Goal: Task Accomplishment & Management: Complete application form

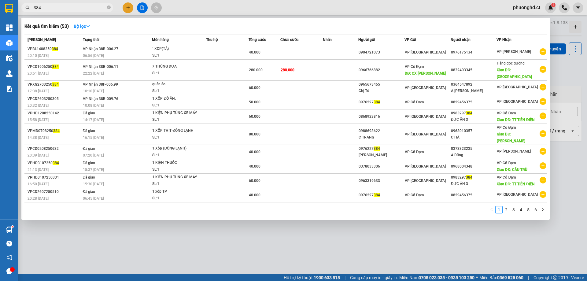
type input "384"
click at [541, 113] on icon "plus-circle" at bounding box center [543, 116] width 7 height 7
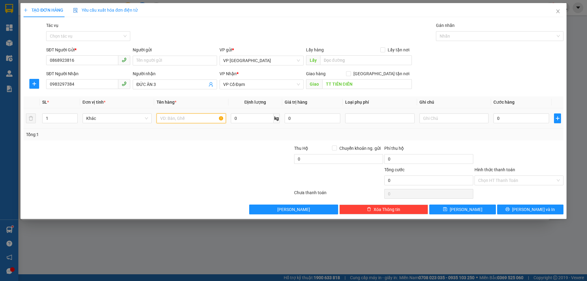
click at [176, 119] on input "text" at bounding box center [191, 118] width 69 height 10
type input "1K PT XE MÁY"
click at [512, 119] on input "0" at bounding box center [522, 118] width 56 height 10
type input "6"
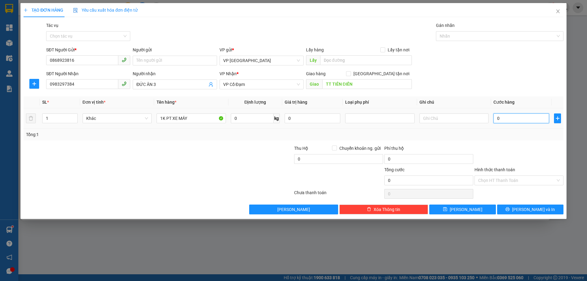
type input "6"
type input "60"
type input "60.000"
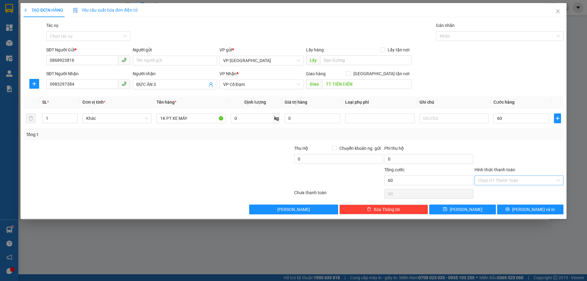
type input "60.000"
click at [515, 185] on input "Hình thức thanh toán" at bounding box center [516, 180] width 77 height 9
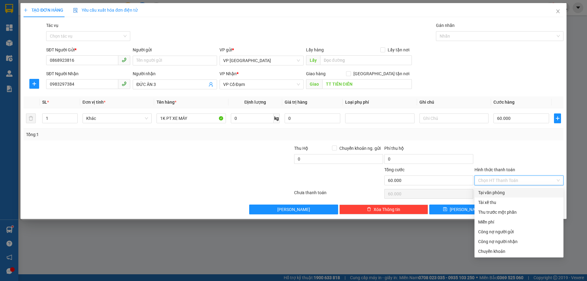
click at [508, 194] on div "Tại văn phòng" at bounding box center [519, 192] width 82 height 7
type input "0"
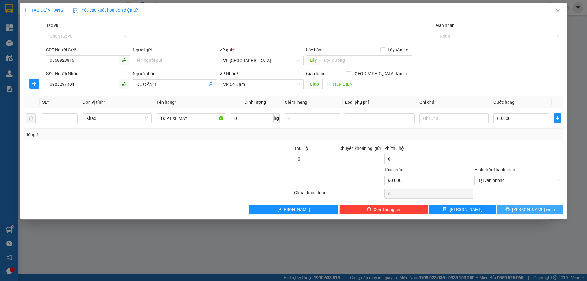
click at [513, 208] on button "[PERSON_NAME] và In" at bounding box center [530, 210] width 66 height 10
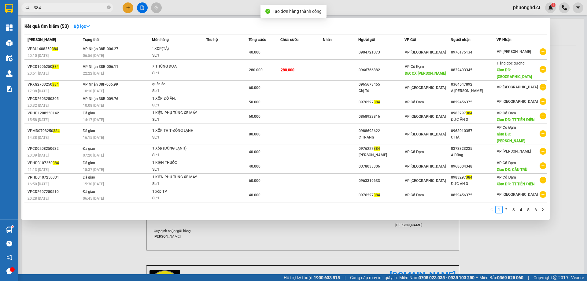
click at [511, 235] on div at bounding box center [293, 140] width 587 height 281
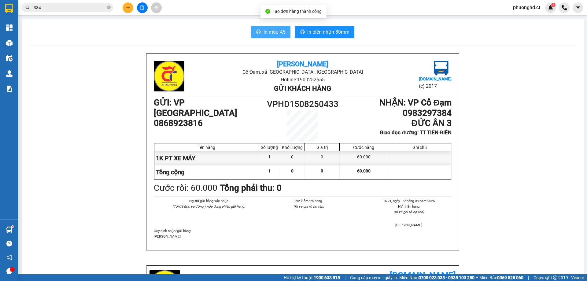
click at [266, 28] on button "In mẫu A5" at bounding box center [270, 32] width 39 height 12
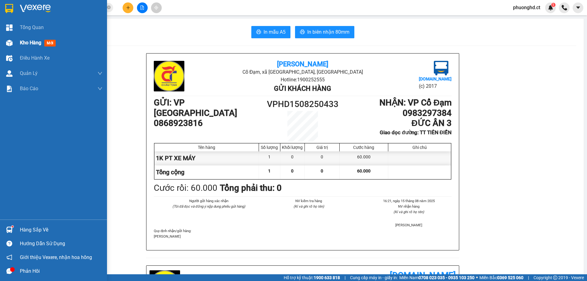
click at [19, 41] on div "Kho hàng mới" at bounding box center [53, 42] width 107 height 15
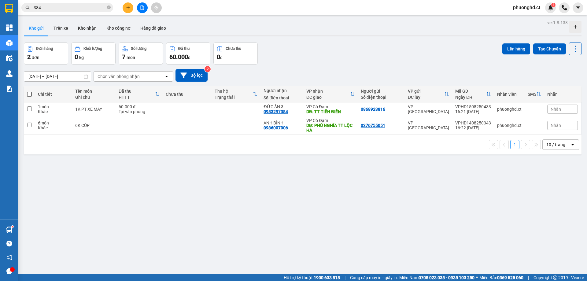
click at [526, 9] on span "phuonghd.ct" at bounding box center [526, 8] width 37 height 8
click at [527, 16] on span "Đăng xuất" at bounding box center [530, 19] width 26 height 7
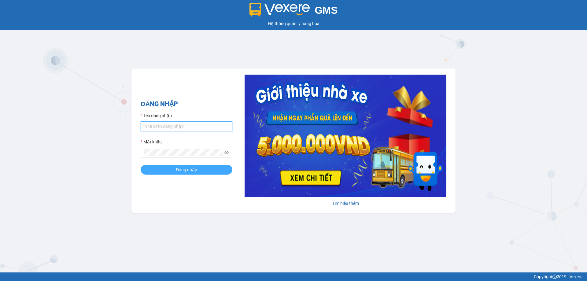
type input "phuonghd.ct"
click at [198, 172] on button "Đăng nhập" at bounding box center [187, 170] width 92 height 10
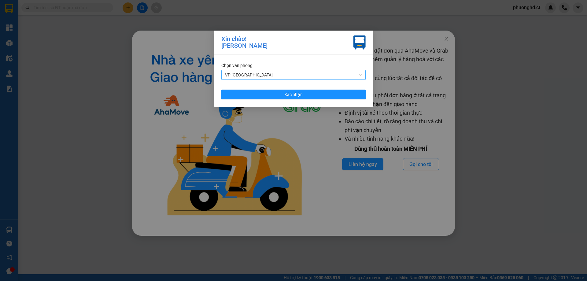
click at [342, 73] on span "VP [GEOGRAPHIC_DATA]" at bounding box center [293, 74] width 137 height 9
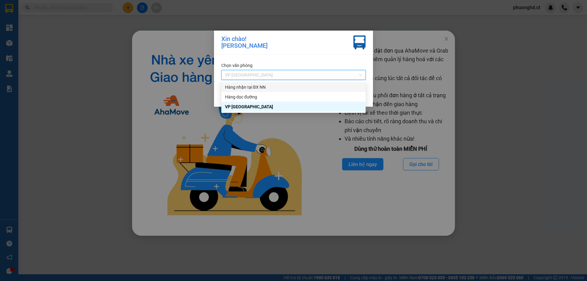
click at [331, 89] on div "Hàng nhận tại BX NN" at bounding box center [293, 87] width 137 height 7
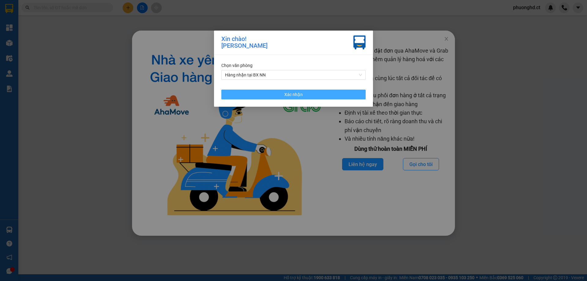
click at [309, 95] on button "Xác nhận" at bounding box center [293, 95] width 144 height 10
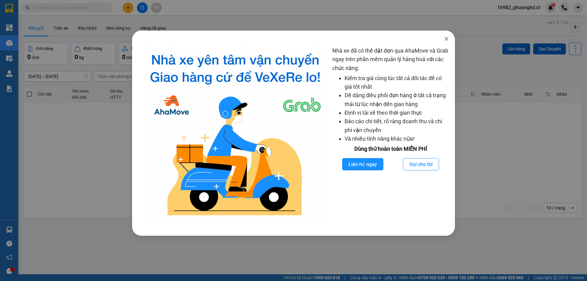
click at [445, 38] on icon "close" at bounding box center [446, 38] width 5 height 5
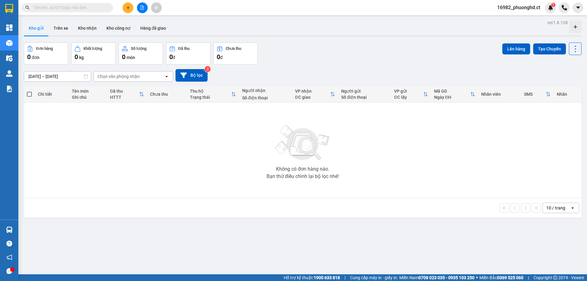
click at [145, 8] on button at bounding box center [142, 7] width 11 height 11
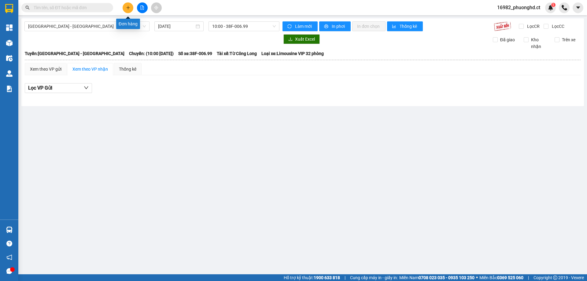
click at [131, 9] on button at bounding box center [128, 7] width 11 height 11
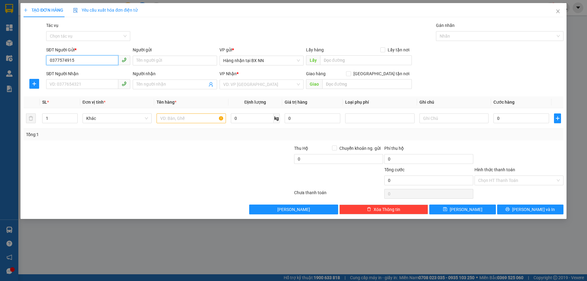
type input "0377574915"
click at [66, 89] on div "SĐT Người Nhận VD: 0377654321" at bounding box center [88, 80] width 84 height 21
click at [76, 90] on div "SĐT Người Nhận VD: 0377654321" at bounding box center [88, 80] width 84 height 21
click at [80, 81] on input "SĐT Người Nhận" at bounding box center [82, 84] width 72 height 10
click at [65, 84] on input "038202968" at bounding box center [82, 84] width 72 height 10
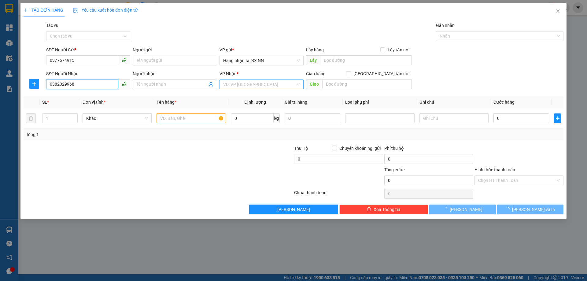
type input "0382029968"
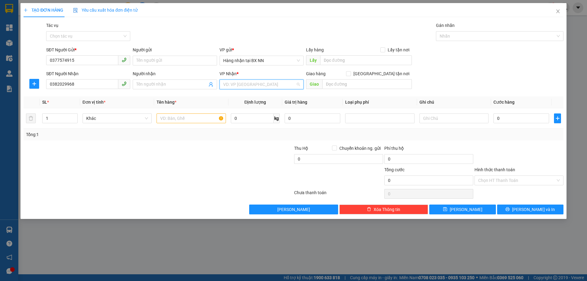
click at [275, 83] on input "search" at bounding box center [259, 84] width 72 height 9
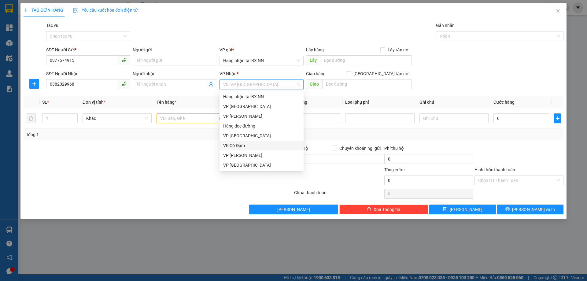
click at [252, 145] on div "VP Cổ Đạm" at bounding box center [261, 145] width 77 height 7
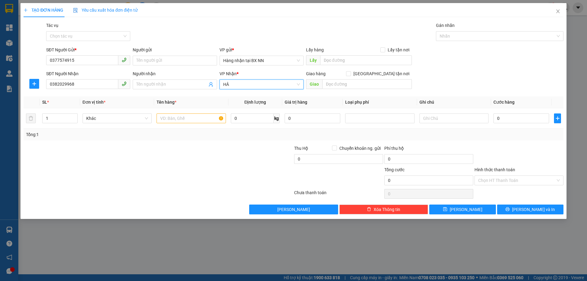
type input "H"
click at [344, 87] on input "text" at bounding box center [367, 84] width 90 height 10
type input "HẬU LỘC"
click at [187, 121] on input "text" at bounding box center [191, 118] width 69 height 10
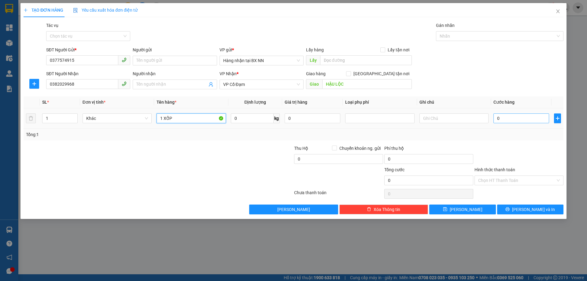
type input "1 XỐP"
click at [507, 118] on input "0" at bounding box center [522, 118] width 56 height 10
type input "3"
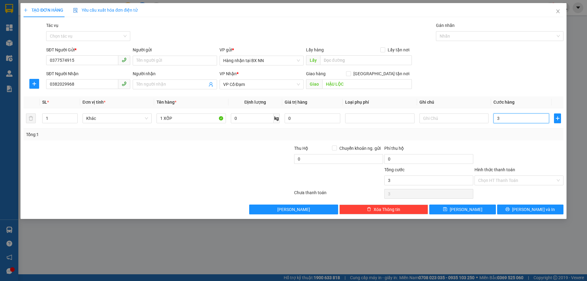
type input "32"
type input "3"
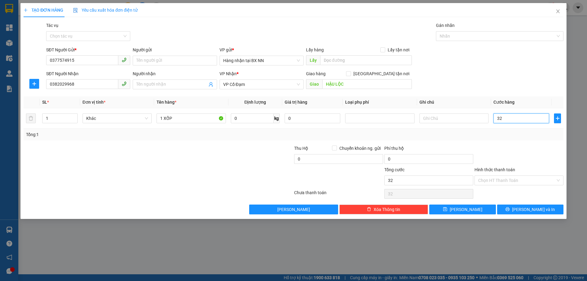
type input "3"
type input "0"
click at [363, 160] on input "0" at bounding box center [338, 159] width 89 height 10
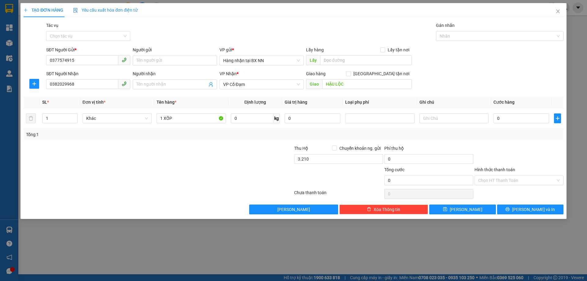
type input "3.210.000"
click at [361, 170] on div at bounding box center [339, 176] width 90 height 21
click at [108, 38] on input "Tác vụ" at bounding box center [86, 36] width 72 height 9
click at [97, 45] on div "Nhập hàng lên xe" at bounding box center [88, 48] width 77 height 7
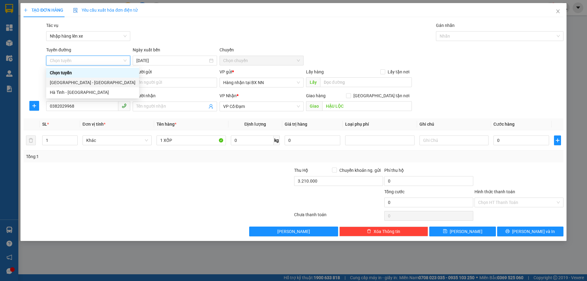
click at [86, 80] on div "[GEOGRAPHIC_DATA] - [GEOGRAPHIC_DATA]" at bounding box center [93, 82] width 86 height 7
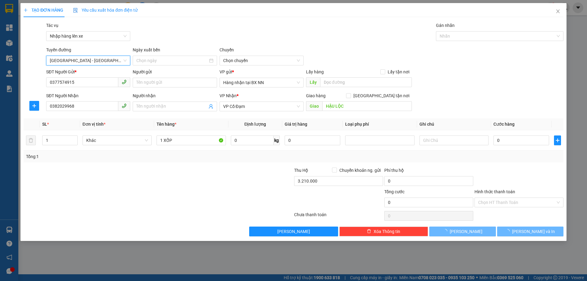
type input "[DATE]"
click at [470, 233] on button "[PERSON_NAME]" at bounding box center [462, 232] width 66 height 10
type input "0"
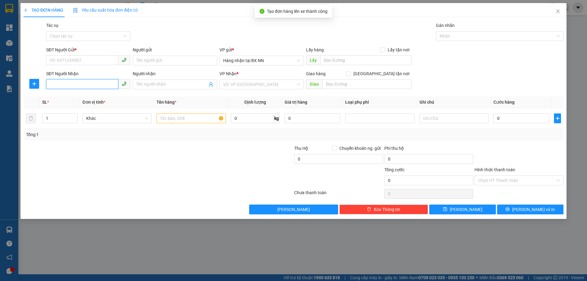
click at [68, 83] on input "SĐT Người Nhận" at bounding box center [82, 84] width 72 height 10
click at [65, 60] on input "SĐT Người Gửi *" at bounding box center [82, 60] width 72 height 10
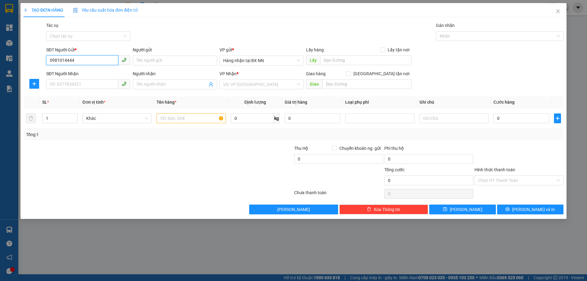
type input "0981014444"
click at [70, 90] on div "SĐT Người Nhận VD: 0377654321" at bounding box center [88, 80] width 84 height 21
click at [70, 86] on input "SĐT Người Nhận" at bounding box center [82, 84] width 72 height 10
type input "0913281821"
click at [264, 82] on input "search" at bounding box center [259, 84] width 72 height 9
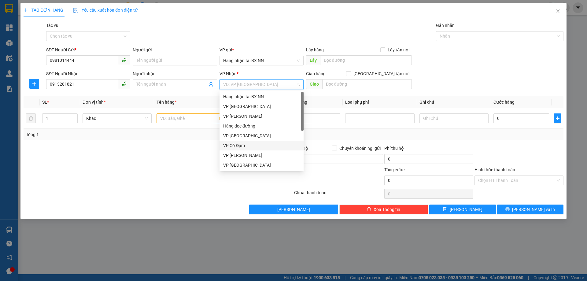
click at [252, 144] on div "VP Cổ Đạm" at bounding box center [261, 145] width 77 height 7
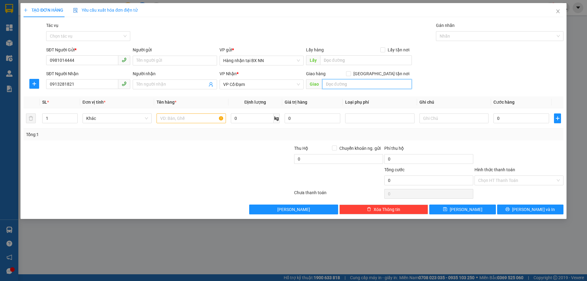
click at [342, 84] on input "text" at bounding box center [367, 84] width 90 height 10
type input "[PERSON_NAME]"
drag, startPoint x: 190, startPoint y: 119, endPoint x: 192, endPoint y: 116, distance: 4.1
click at [190, 119] on input "text" at bounding box center [191, 118] width 69 height 10
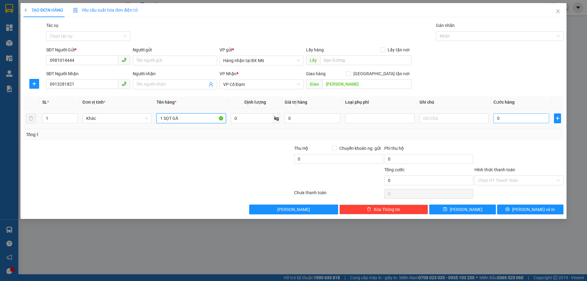
type input "1 SỌT GÀ"
click at [532, 118] on input "0" at bounding box center [522, 118] width 56 height 10
click at [425, 120] on input "text" at bounding box center [454, 118] width 69 height 10
type input "NG TRẢ CƯỚC"
click at [449, 102] on div "Transit Pickup Surcharge Ids Transit Deliver Surcharge Ids Transit Deliver Surc…" at bounding box center [294, 118] width 540 height 192
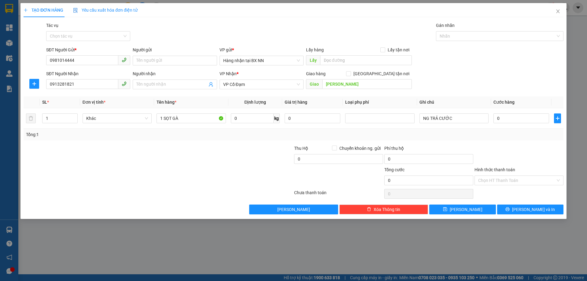
click at [320, 182] on div at bounding box center [339, 176] width 90 height 21
click at [345, 158] on input "0" at bounding box center [338, 159] width 89 height 10
type input "1.500.000"
click at [201, 163] on div at bounding box center [113, 155] width 180 height 21
click at [60, 30] on div "Tác vụ" at bounding box center [88, 26] width 84 height 9
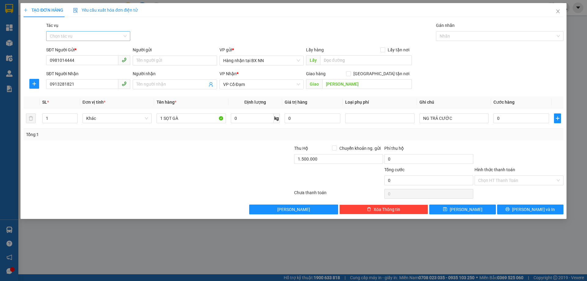
click at [60, 32] on input "Tác vụ" at bounding box center [86, 36] width 72 height 9
click at [63, 48] on div "Nhập hàng lên xe" at bounding box center [88, 48] width 77 height 7
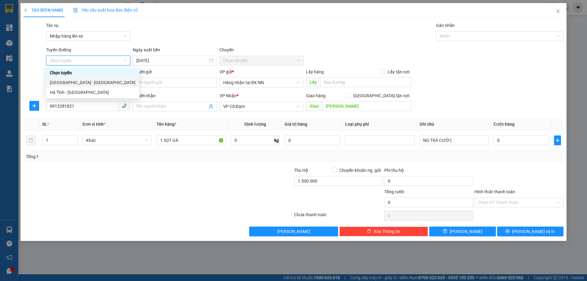
click at [78, 86] on div "[GEOGRAPHIC_DATA] - [GEOGRAPHIC_DATA]" at bounding box center [92, 83] width 93 height 10
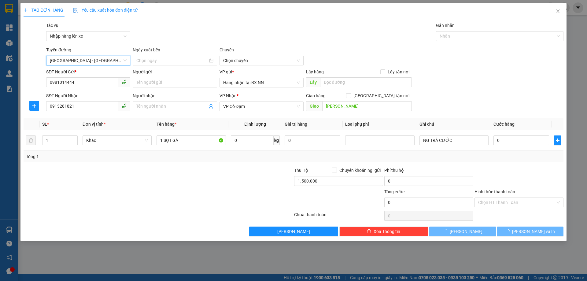
type input "[DATE]"
click at [236, 64] on span "10:00 - 38F-006.99" at bounding box center [261, 60] width 77 height 9
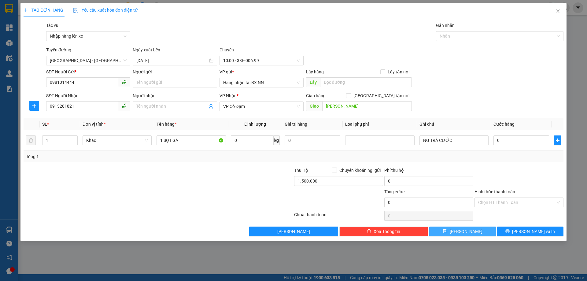
click at [440, 232] on button "[PERSON_NAME]" at bounding box center [462, 232] width 66 height 10
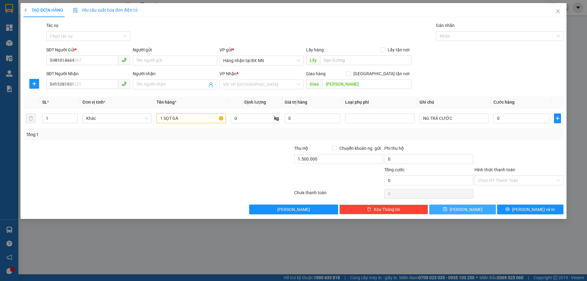
type input "0"
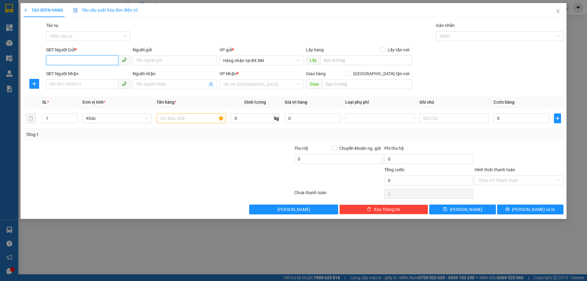
click at [78, 57] on input "SĐT Người Gửi *" at bounding box center [82, 60] width 72 height 10
drag, startPoint x: 77, startPoint y: 61, endPoint x: 37, endPoint y: 67, distance: 40.8
click at [37, 67] on div "SĐT Người Gửi * 0000000000 Người gửi Tên người gửi VP gửi * [DEMOGRAPHIC_DATA] …" at bounding box center [293, 56] width 541 height 21
type input "0000000000"
drag, startPoint x: 57, startPoint y: 83, endPoint x: 55, endPoint y: 80, distance: 3.5
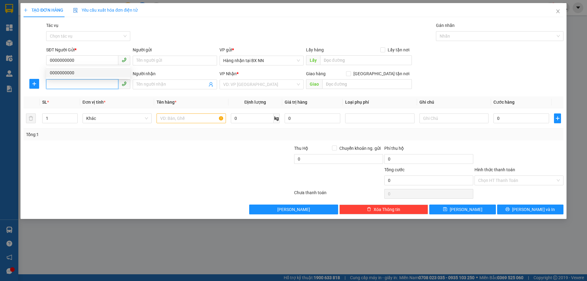
click at [57, 84] on input "SĐT Người Nhận" at bounding box center [82, 84] width 72 height 10
type input "0837896869"
click at [82, 98] on div "0837896869 - điện máy hữu tâm" at bounding box center [88, 96] width 77 height 7
type input "điện máy hữu tâm"
type input "HẬU LỘC"
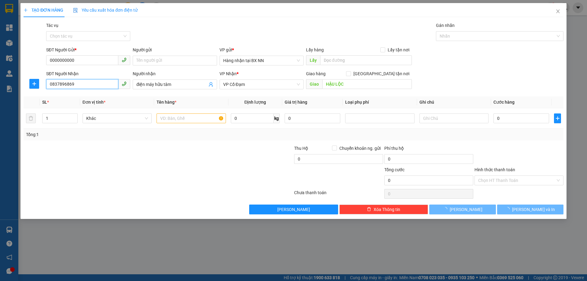
type input "60.000"
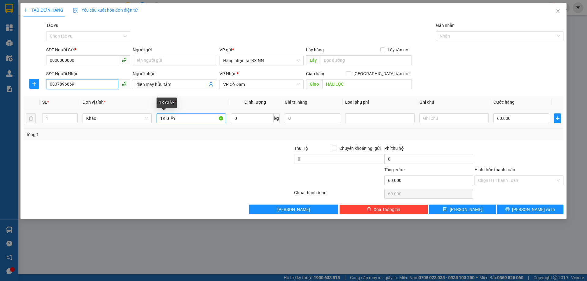
type input "0837896869"
drag, startPoint x: 167, startPoint y: 120, endPoint x: 178, endPoint y: 115, distance: 11.9
click at [179, 120] on input "1K GIẤY" at bounding box center [191, 118] width 69 height 10
type input "1K SƠN"
click at [523, 124] on div "60.000" at bounding box center [522, 118] width 56 height 12
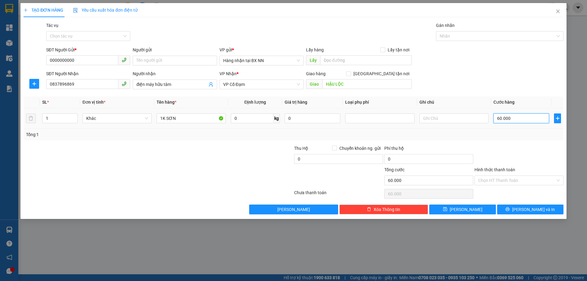
click at [516, 120] on input "60.000" at bounding box center [522, 118] width 56 height 10
type input "0"
type input "04"
type input "4"
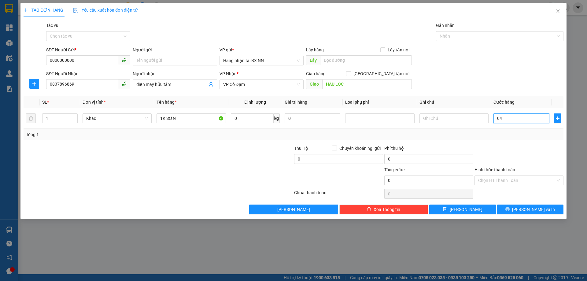
type input "4"
type input "40"
type input "040"
type input "40.000"
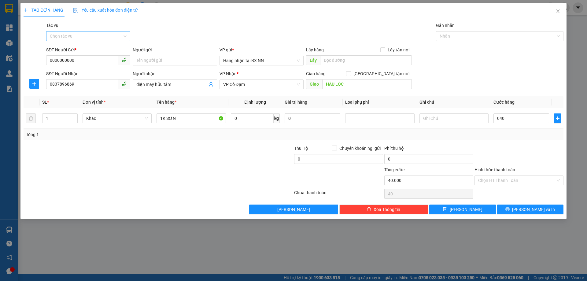
type input "40.000"
click at [77, 35] on input "Tác vụ" at bounding box center [86, 36] width 72 height 9
click at [71, 49] on div "Nhập hàng lên xe" at bounding box center [88, 48] width 77 height 7
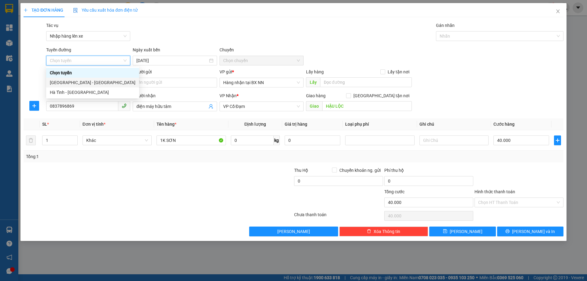
click at [62, 80] on div "[GEOGRAPHIC_DATA] - [GEOGRAPHIC_DATA]" at bounding box center [93, 82] width 86 height 7
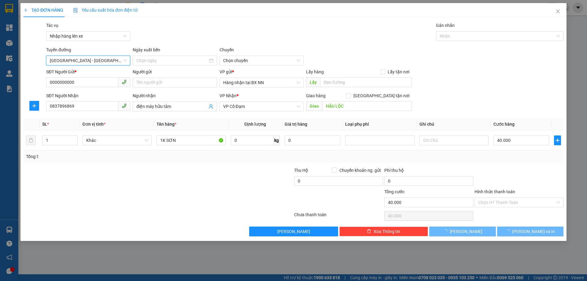
type input "[DATE]"
click at [269, 62] on span "10:00 - 38F-006.99" at bounding box center [261, 60] width 77 height 9
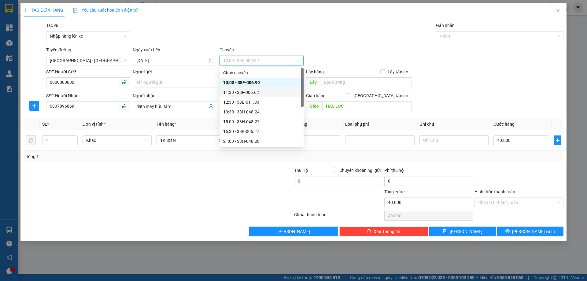
click at [259, 91] on div "11:30 - 38F-006.62" at bounding box center [261, 92] width 77 height 7
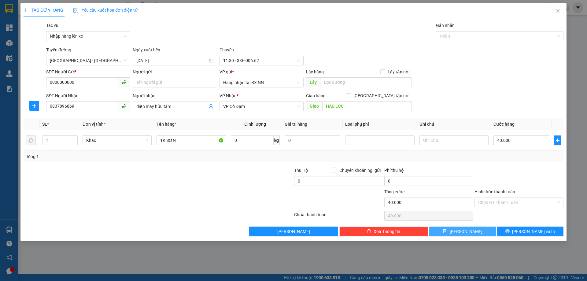
click at [474, 234] on button "[PERSON_NAME]" at bounding box center [462, 232] width 66 height 10
type input "0"
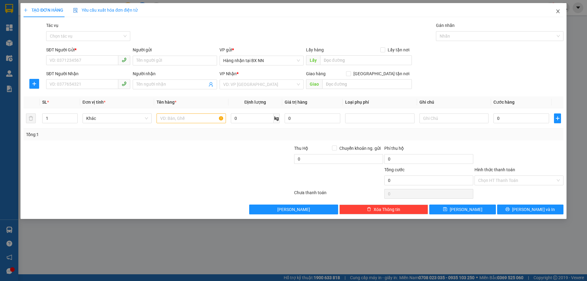
click at [560, 10] on icon "close" at bounding box center [558, 11] width 5 height 5
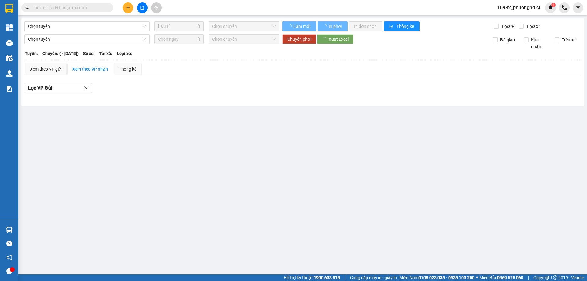
click at [513, 9] on span "16982_phuonghd.ct" at bounding box center [518, 8] width 53 height 8
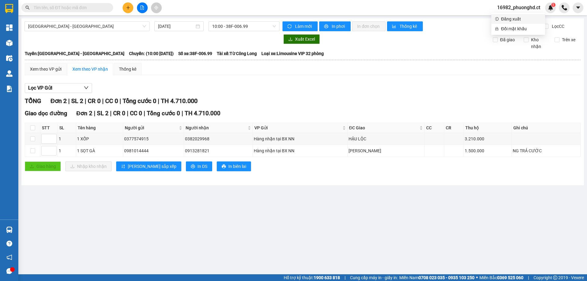
click at [510, 20] on span "Đăng xuất" at bounding box center [521, 19] width 40 height 7
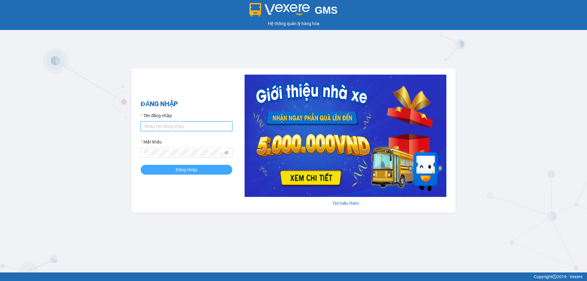
type input "phuonghd.ct"
click at [176, 173] on button "Đăng nhập" at bounding box center [187, 170] width 92 height 10
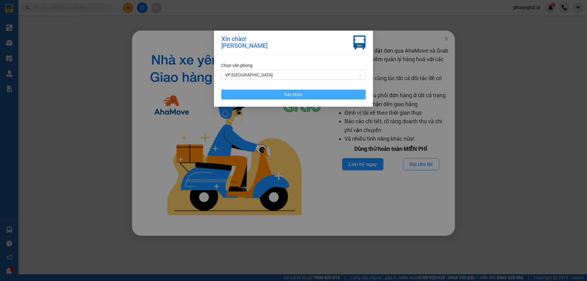
click at [264, 94] on button "Xác nhận" at bounding box center [293, 95] width 144 height 10
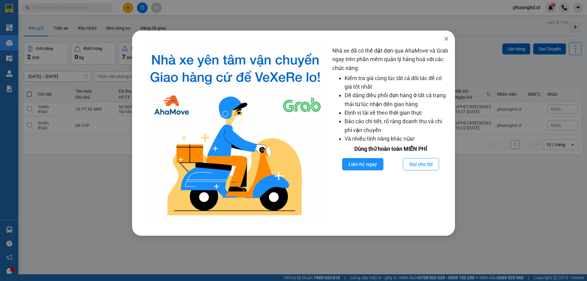
drag, startPoint x: 453, startPoint y: 35, endPoint x: 450, endPoint y: 36, distance: 3.4
click at [453, 35] on span "Close" at bounding box center [446, 39] width 17 height 17
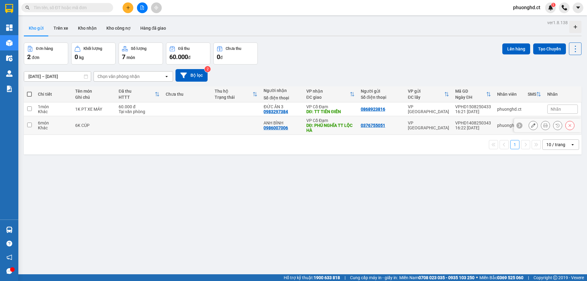
click at [172, 126] on td at bounding box center [187, 125] width 49 height 19
checkbox input "true"
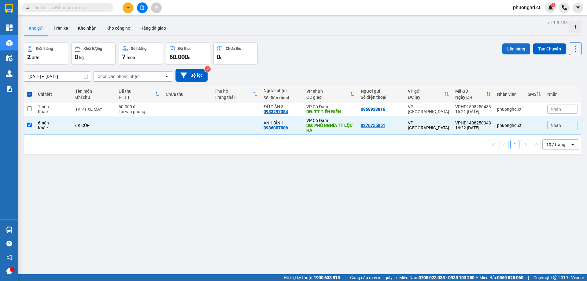
click at [519, 49] on button "Lên hàng" at bounding box center [517, 48] width 28 height 11
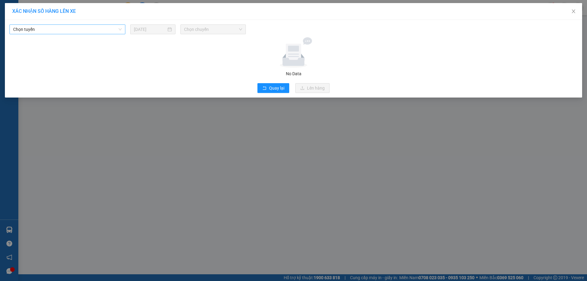
click at [38, 28] on span "Chọn tuyến" at bounding box center [67, 29] width 109 height 9
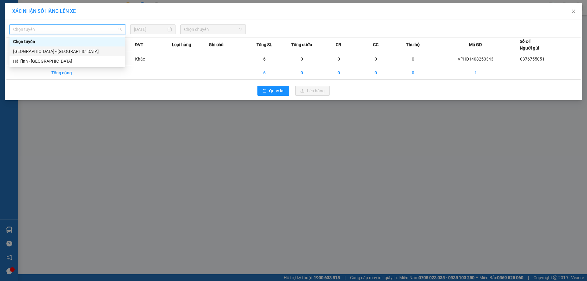
click at [29, 49] on div "[GEOGRAPHIC_DATA] - [GEOGRAPHIC_DATA]" at bounding box center [67, 51] width 109 height 7
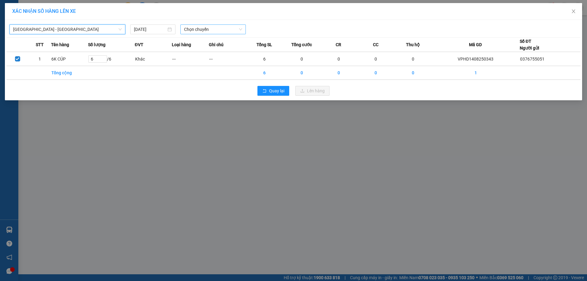
click at [200, 30] on span "Chọn chuyến" at bounding box center [213, 29] width 58 height 9
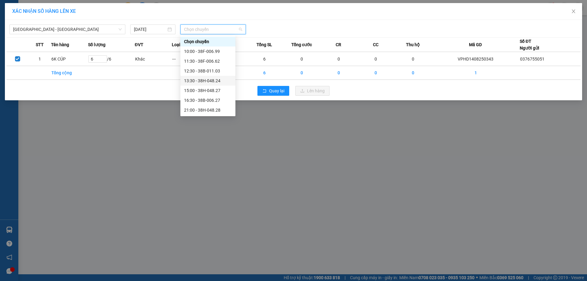
click at [214, 83] on div "13:30 - 38H-048.24" at bounding box center [208, 80] width 48 height 7
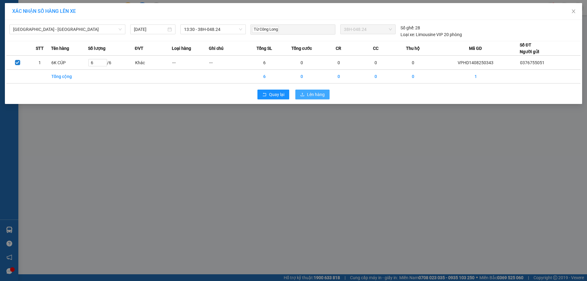
click at [310, 96] on span "Lên hàng" at bounding box center [316, 94] width 18 height 7
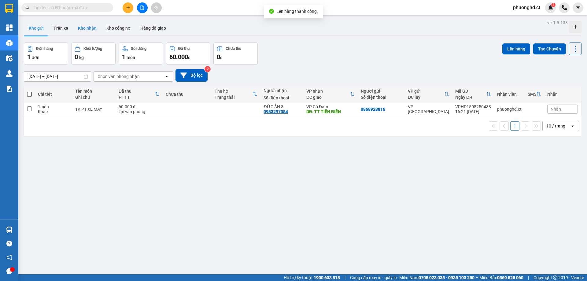
click at [80, 31] on button "Kho nhận" at bounding box center [87, 28] width 28 height 15
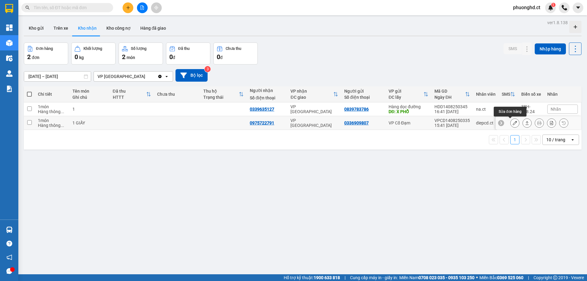
click at [513, 124] on icon at bounding box center [515, 123] width 4 height 4
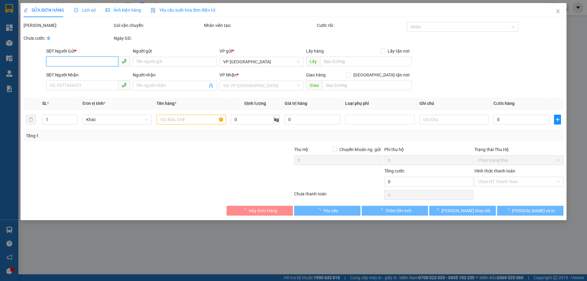
type input "0336909807"
type input "0975722791"
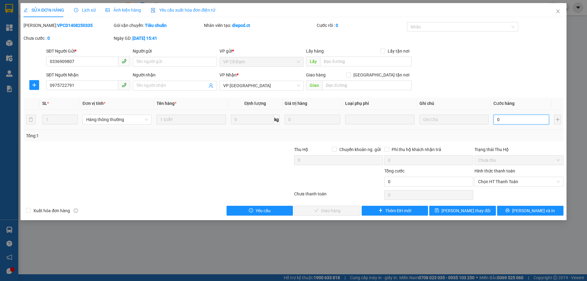
click at [534, 120] on input "0" at bounding box center [522, 120] width 56 height 10
type input "30"
click at [511, 181] on span "Chọn HT Thanh Toán" at bounding box center [519, 181] width 82 height 9
type input "30"
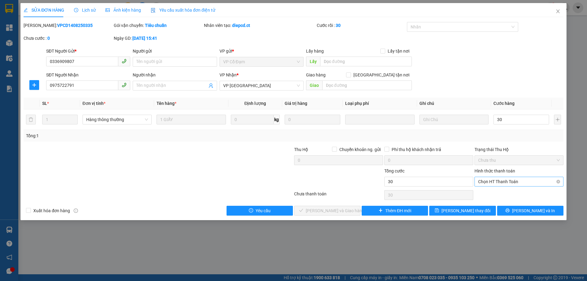
type input "30.000"
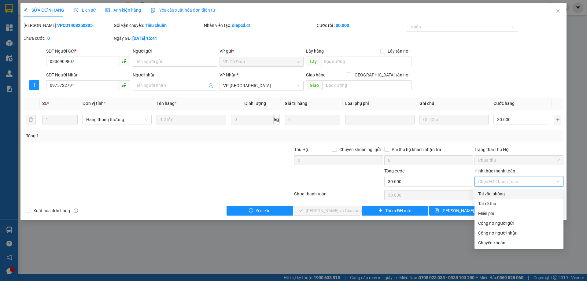
drag, startPoint x: 488, startPoint y: 197, endPoint x: 380, endPoint y: 200, distance: 108.0
click at [487, 197] on div "Tại văn phòng" at bounding box center [519, 194] width 82 height 7
type input "0"
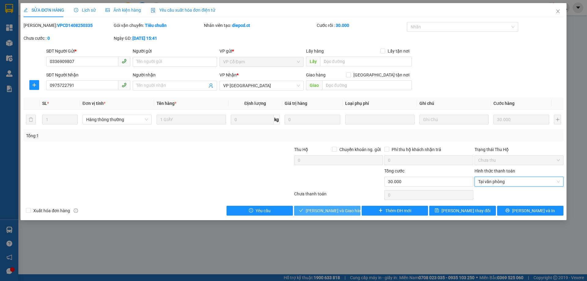
click at [342, 208] on span "Lưu và Giao hàng" at bounding box center [335, 210] width 59 height 7
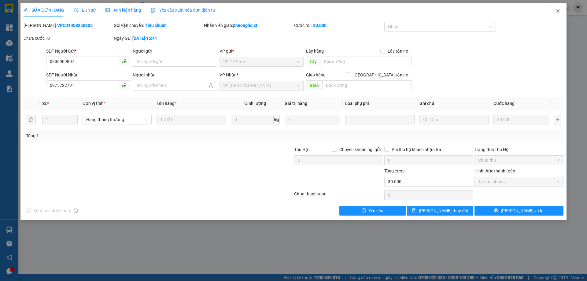
click at [553, 11] on span "Close" at bounding box center [558, 11] width 17 height 17
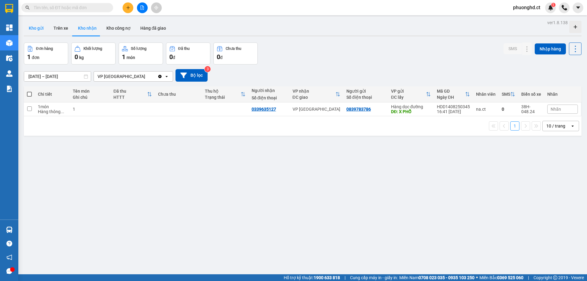
click at [46, 26] on button "Kho gửi" at bounding box center [36, 28] width 25 height 15
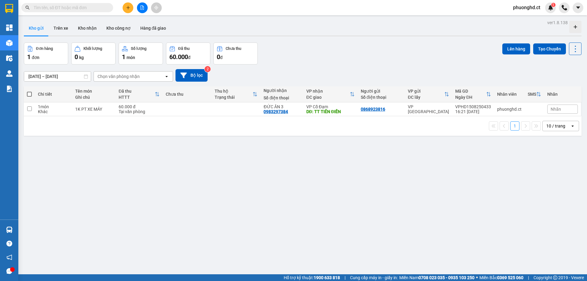
click at [58, 9] on input "text" at bounding box center [70, 7] width 72 height 7
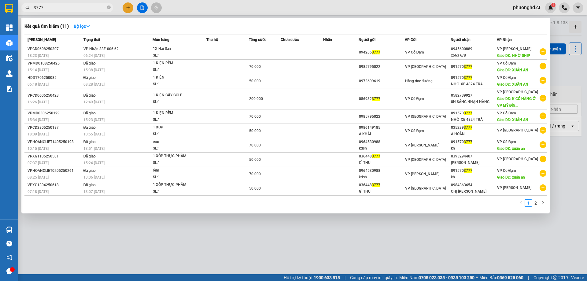
drag, startPoint x: 50, startPoint y: 10, endPoint x: 28, endPoint y: 6, distance: 22.1
click at [28, 10] on span "3777" at bounding box center [67, 7] width 92 height 9
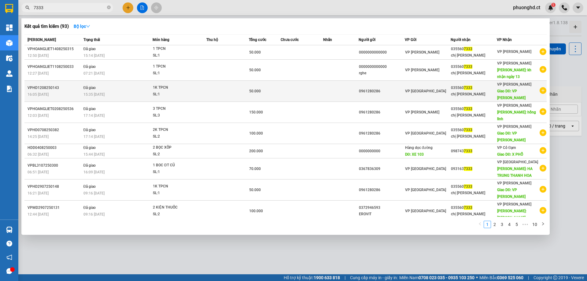
type input "7333"
click at [540, 92] on icon "plus-circle" at bounding box center [543, 90] width 7 height 7
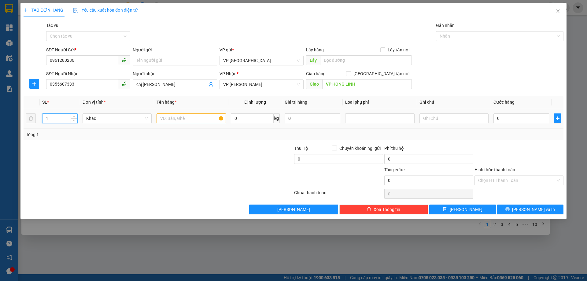
drag, startPoint x: 61, startPoint y: 118, endPoint x: 41, endPoint y: 118, distance: 20.8
click at [41, 119] on td "1" at bounding box center [60, 118] width 40 height 20
type input "6"
click at [202, 118] on input "text" at bounding box center [191, 118] width 69 height 10
drag, startPoint x: 186, startPoint y: 120, endPoint x: 226, endPoint y: 119, distance: 39.8
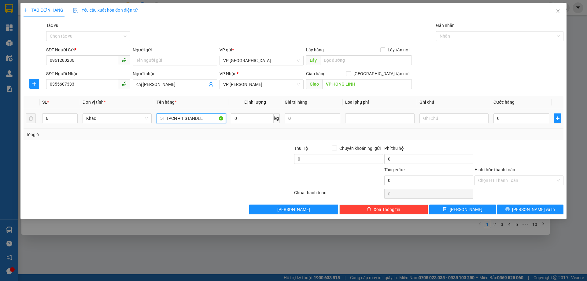
click at [226, 119] on input "5T TPCN + 1 STANDEE" at bounding box center [191, 118] width 69 height 10
type input "5T TPCN + 1 STANDEE"
click at [515, 122] on input "0" at bounding box center [522, 118] width 56 height 10
type input "3"
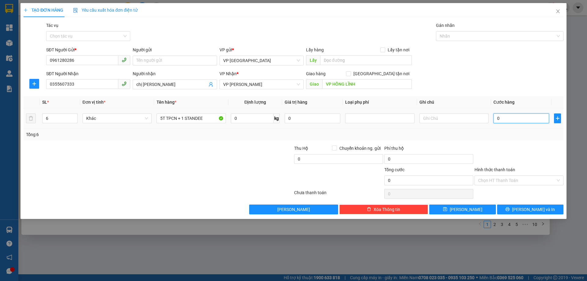
type input "3"
type input "30"
type input "300"
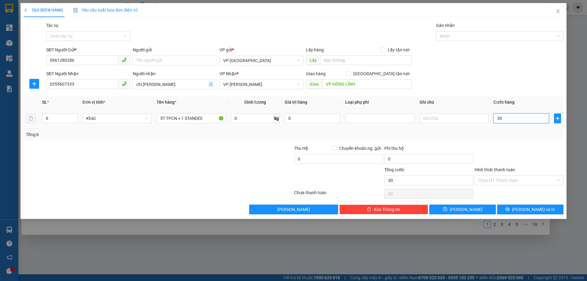
type input "300"
type input "300.000"
click at [529, 143] on div "Transit Pickup Surcharge Ids Transit Deliver Surcharge Ids Transit Deliver Surc…" at bounding box center [294, 118] width 540 height 192
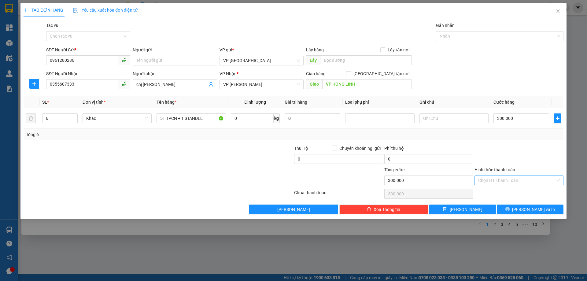
click at [518, 179] on input "Hình thức thanh toán" at bounding box center [516, 180] width 77 height 9
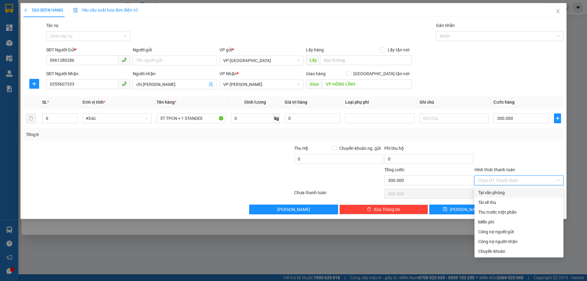
click at [504, 192] on div "Tại văn phòng" at bounding box center [519, 192] width 82 height 7
type input "0"
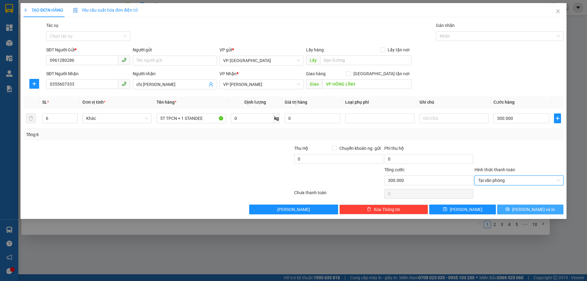
click at [514, 207] on button "[PERSON_NAME] và In" at bounding box center [530, 210] width 66 height 10
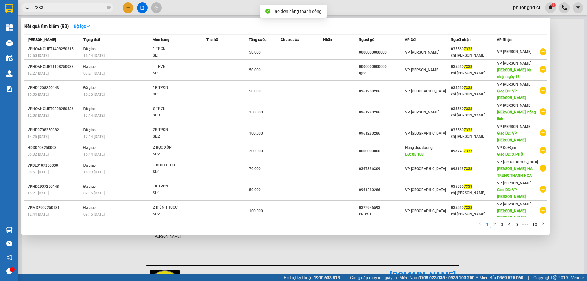
click at [560, 80] on div at bounding box center [293, 140] width 587 height 281
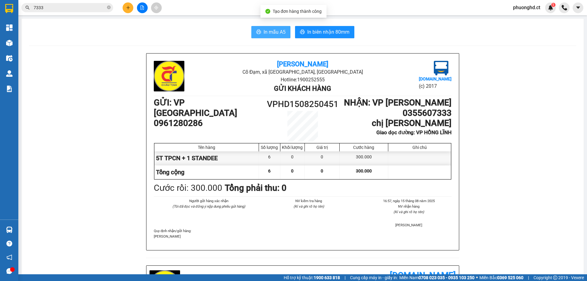
click at [269, 33] on span "In mẫu A5" at bounding box center [275, 32] width 22 height 8
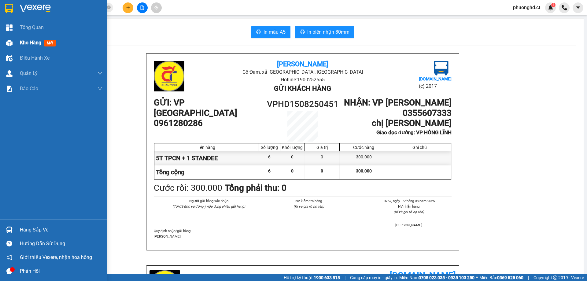
click at [13, 43] on div at bounding box center [9, 43] width 11 height 11
